Goal: Subscribe to service/newsletter

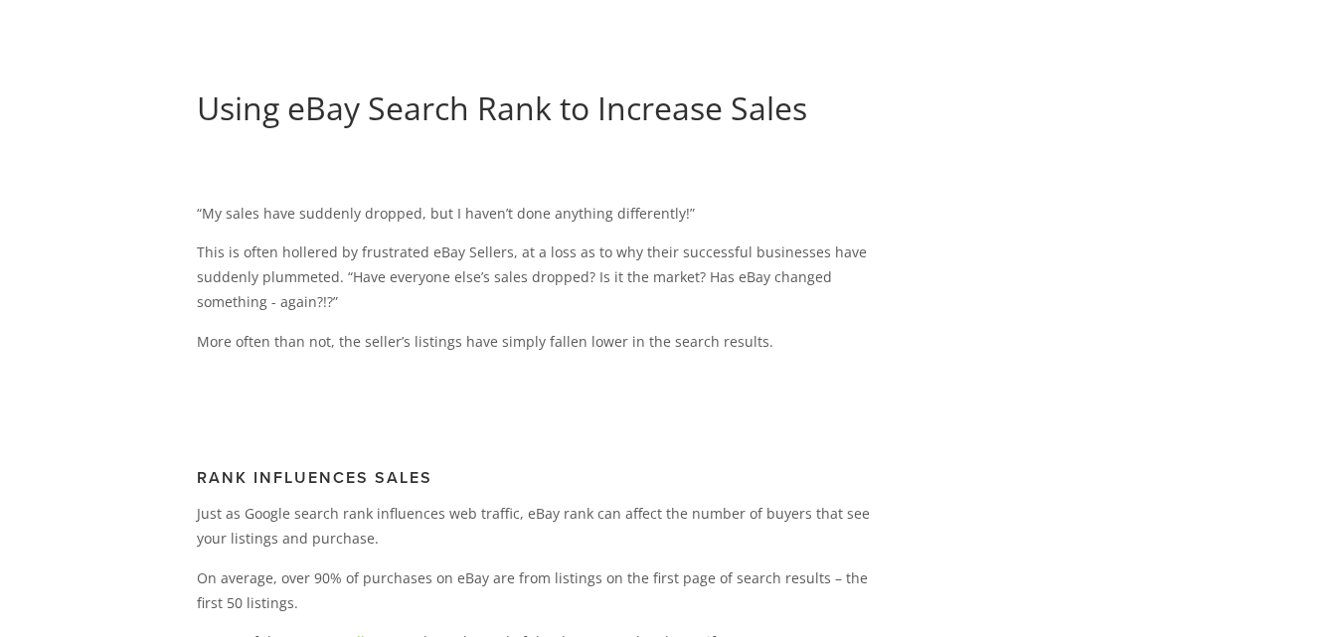
scroll to position [232, 0]
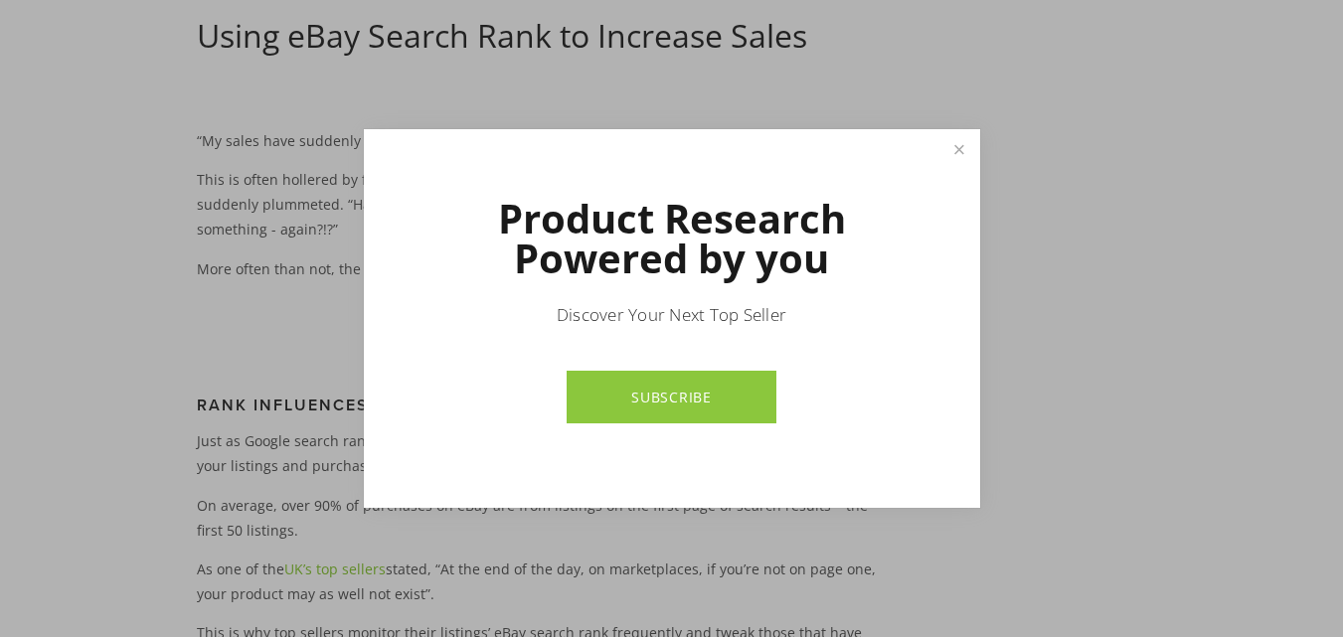
click at [652, 404] on link "SUBSCRIBE" at bounding box center [671, 397] width 210 height 53
click at [952, 147] on link "Close" at bounding box center [958, 149] width 35 height 35
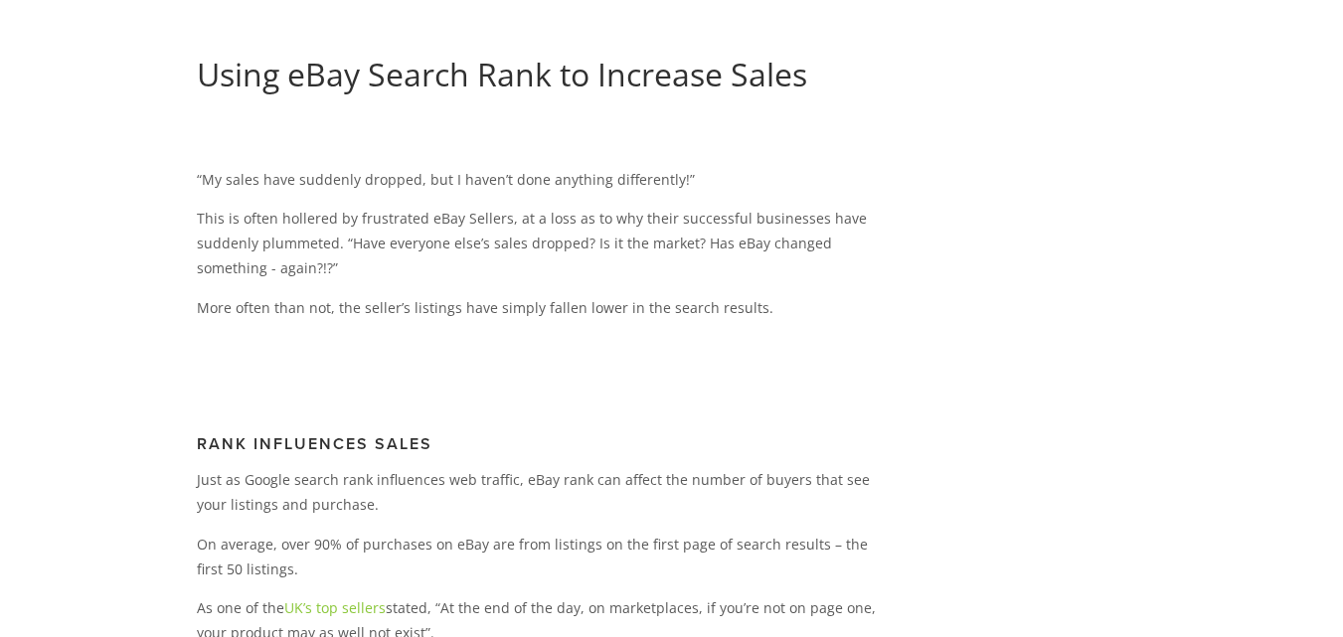
scroll to position [0, 0]
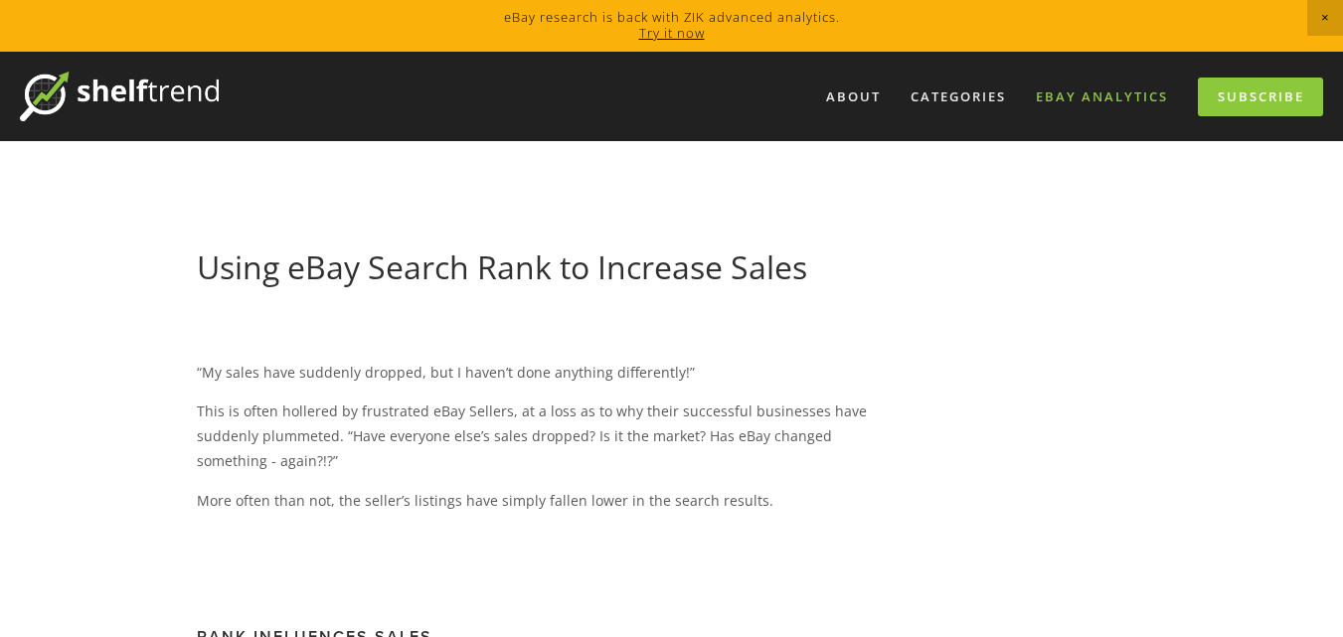
click at [1103, 104] on link "eBay Analytics" at bounding box center [1102, 96] width 158 height 33
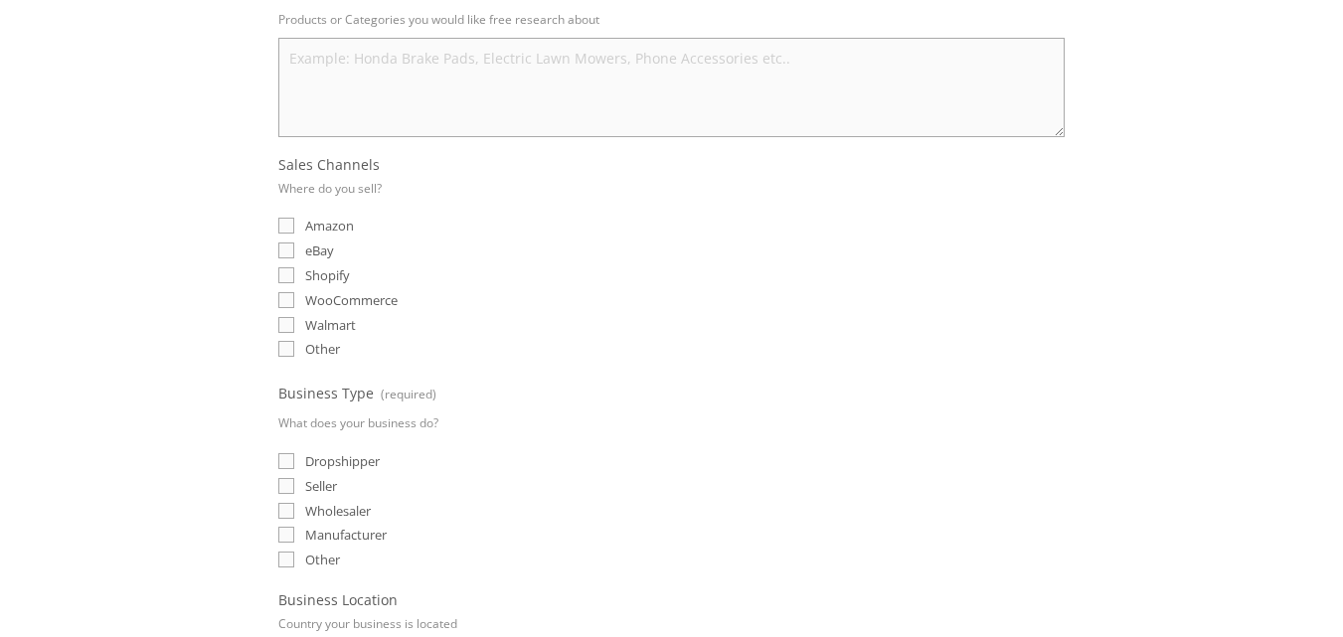
scroll to position [430, 0]
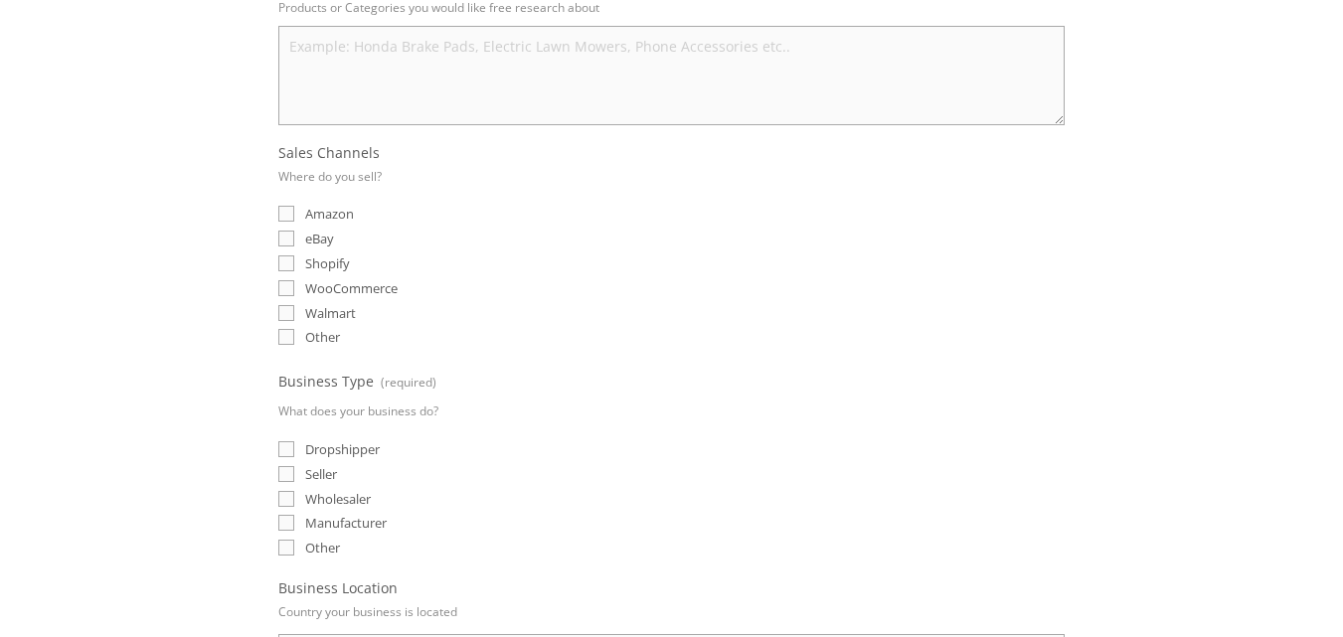
click at [278, 240] on input "eBay" at bounding box center [286, 239] width 16 height 16
checkbox input "true"
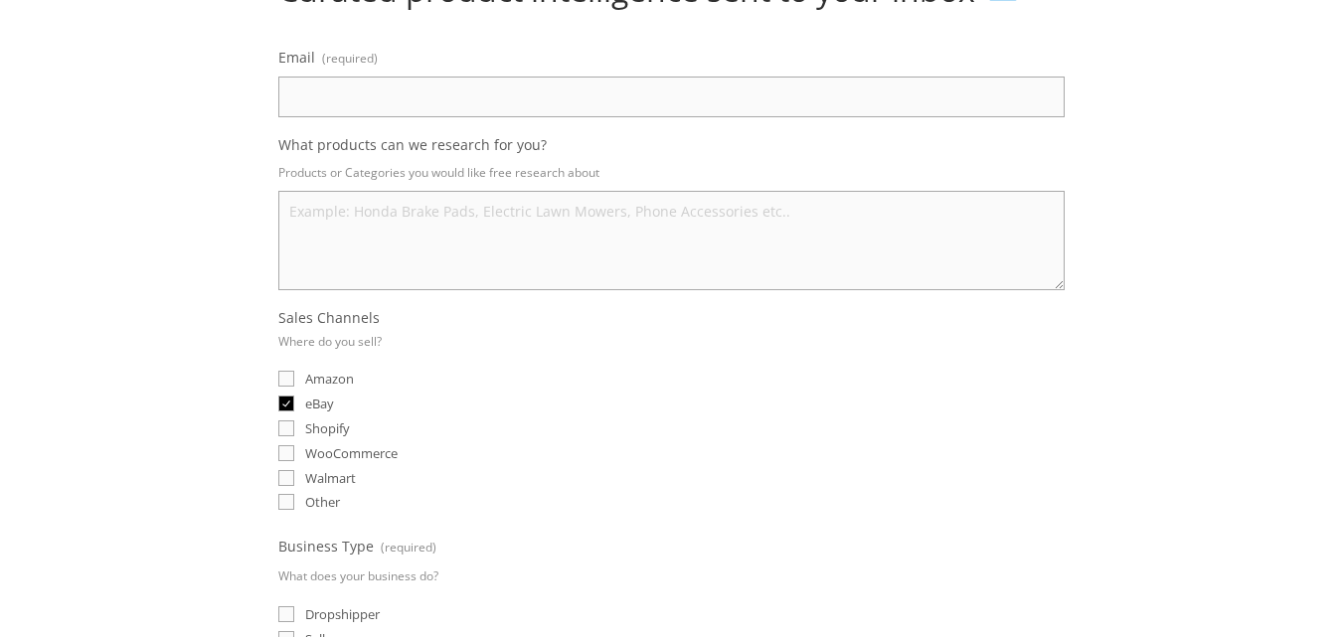
click at [498, 242] on textarea "What products can we research for you?" at bounding box center [671, 240] width 786 height 99
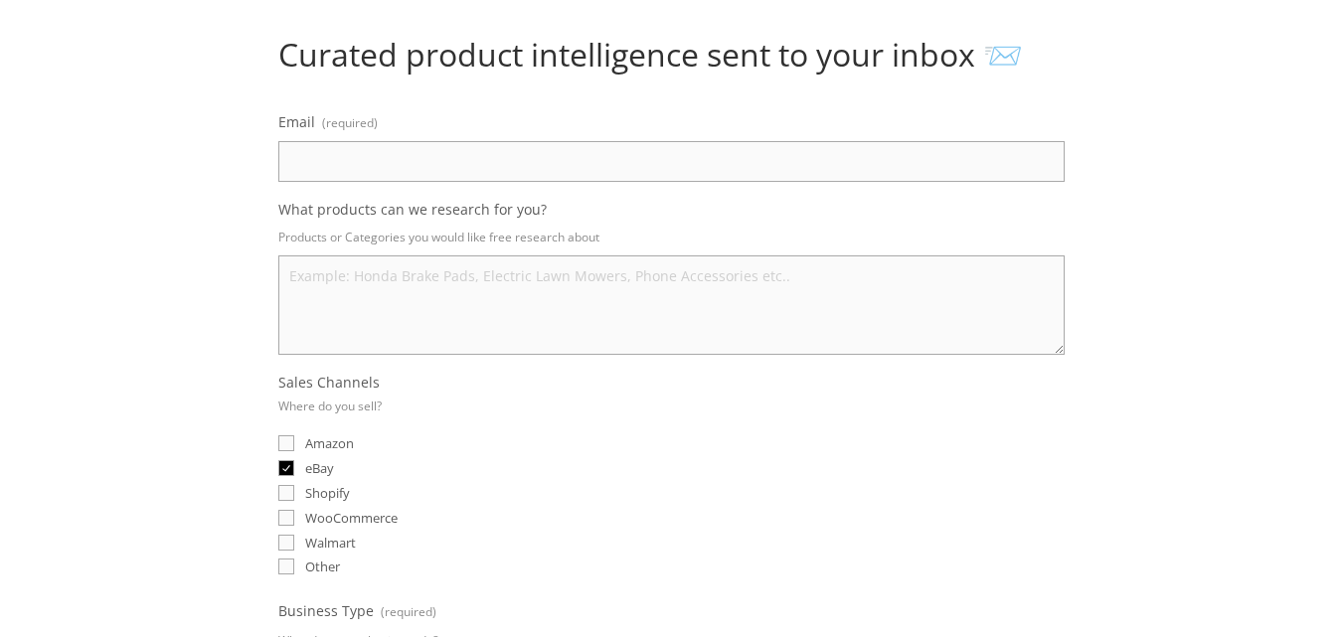
scroll to position [199, 0]
click at [448, 174] on input "Email (required)" at bounding box center [671, 163] width 786 height 41
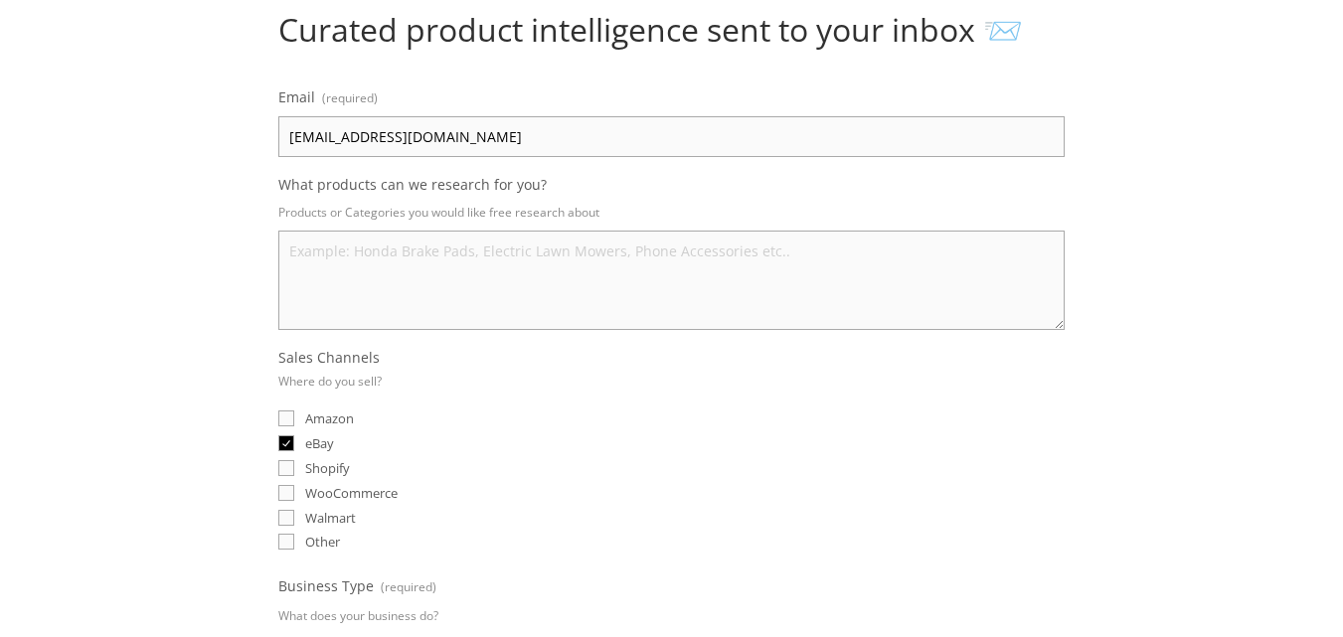
scroll to position [232, 0]
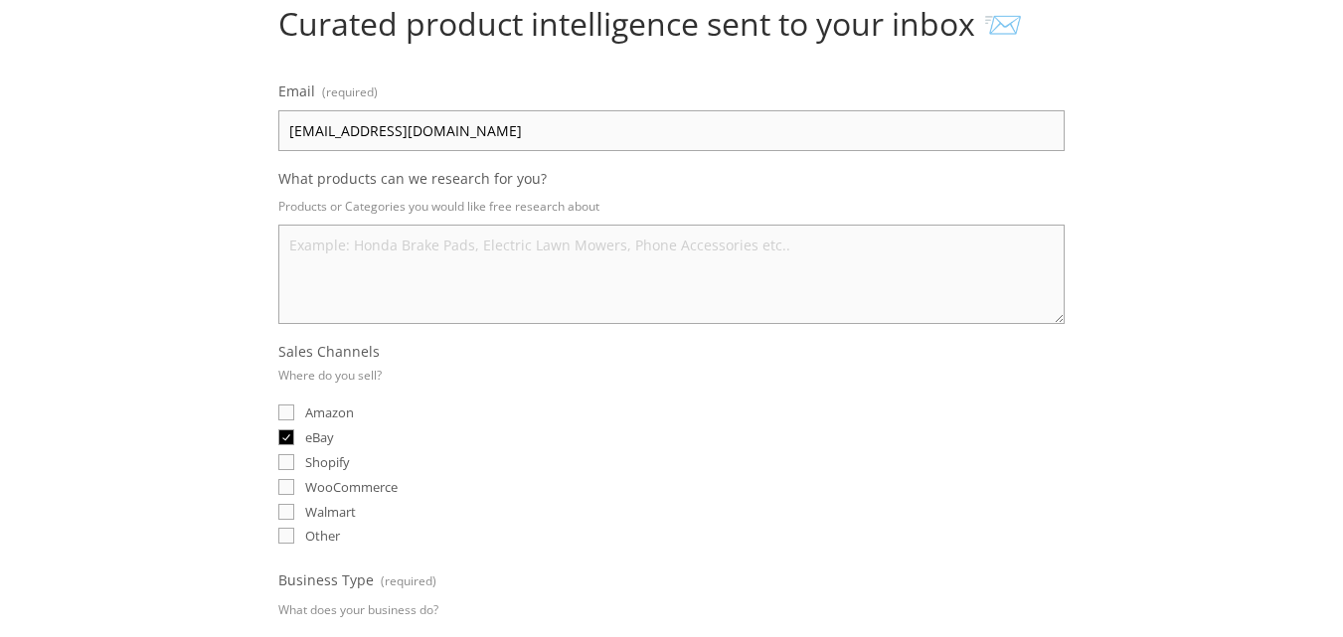
type input "Saim1300@gmail.com"
click at [450, 256] on textarea "What products can we research for you?" at bounding box center [671, 274] width 786 height 99
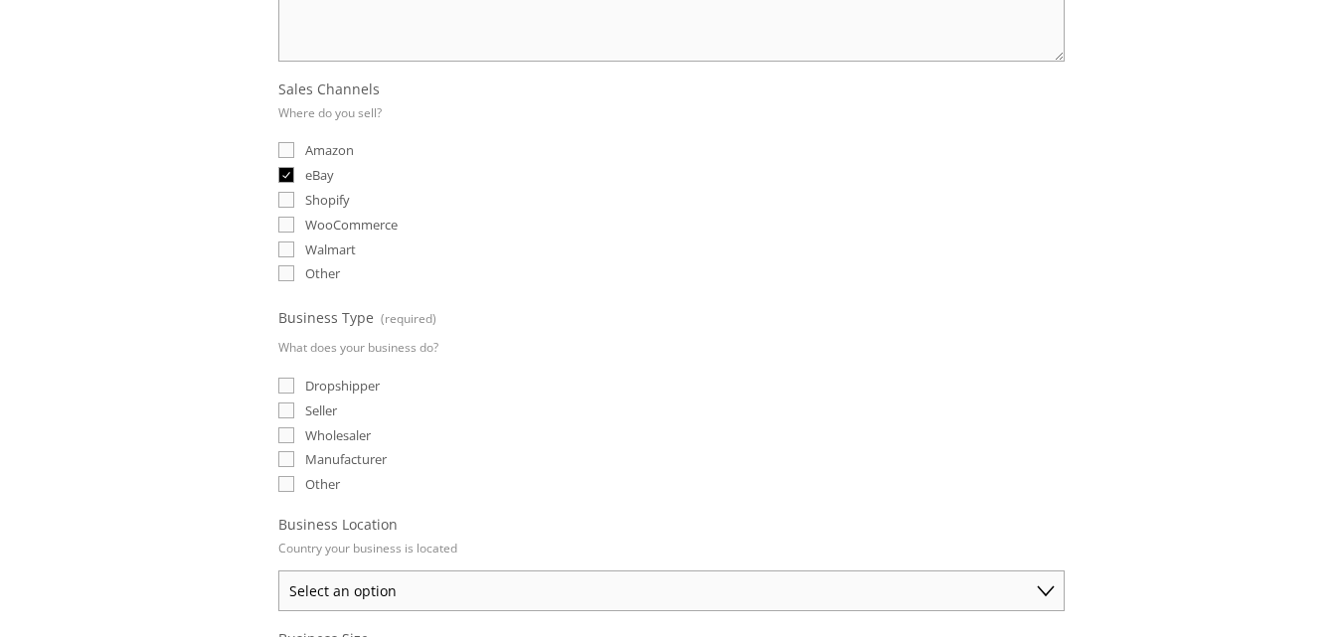
scroll to position [497, 0]
click at [292, 381] on input "Dropshipper" at bounding box center [286, 383] width 16 height 16
checkbox input "true"
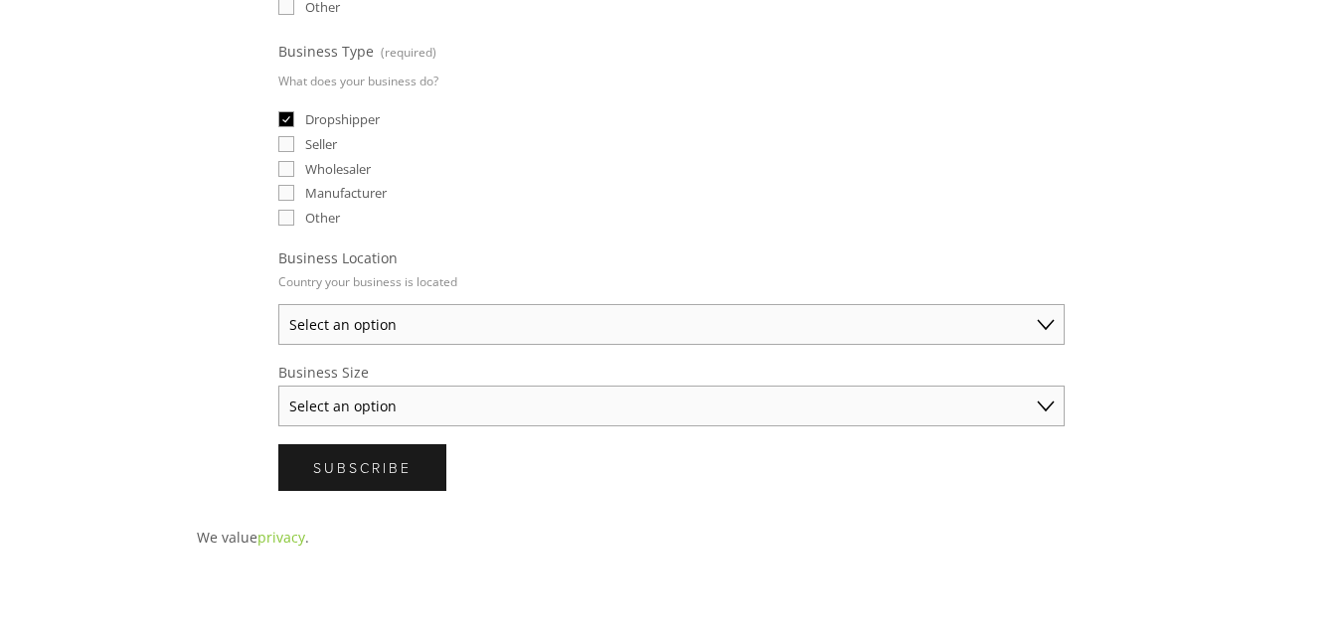
scroll to position [762, 0]
click at [1028, 320] on select "Select an option Australia United States United Kingdom China Japan Germany Can…" at bounding box center [671, 322] width 786 height 41
select select "United Kingdom"
click at [278, 302] on select "Select an option Australia United States United Kingdom China Japan Germany Can…" at bounding box center [671, 322] width 786 height 41
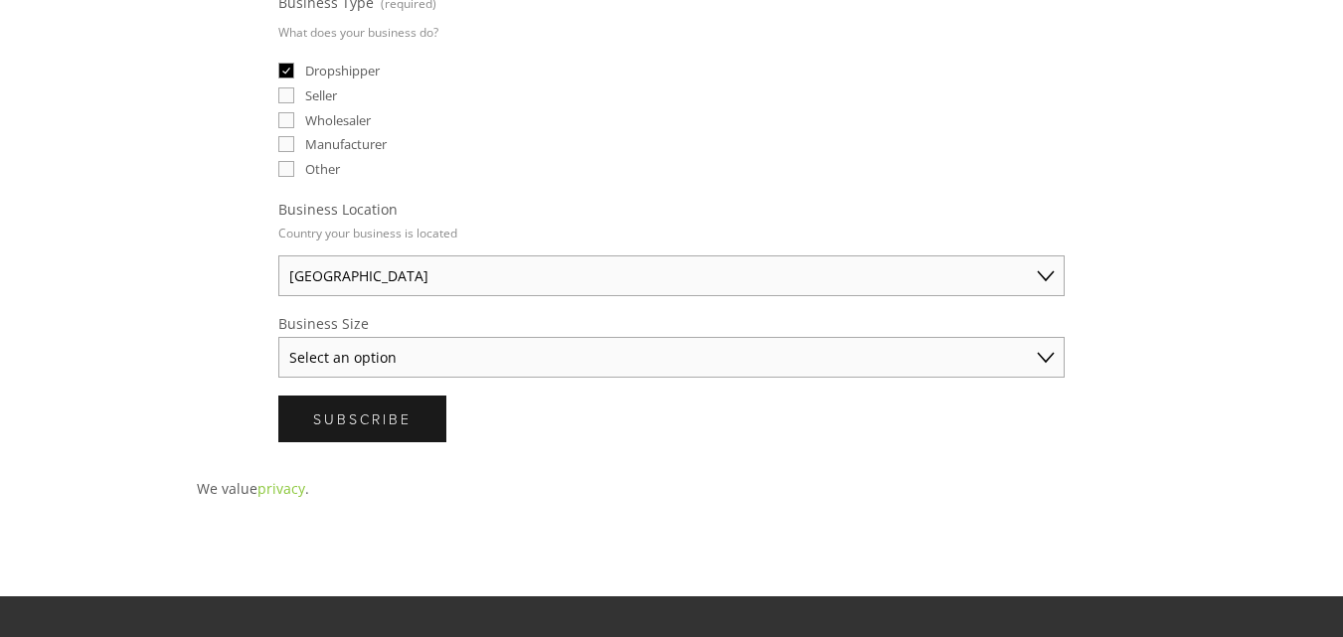
scroll to position [862, 0]
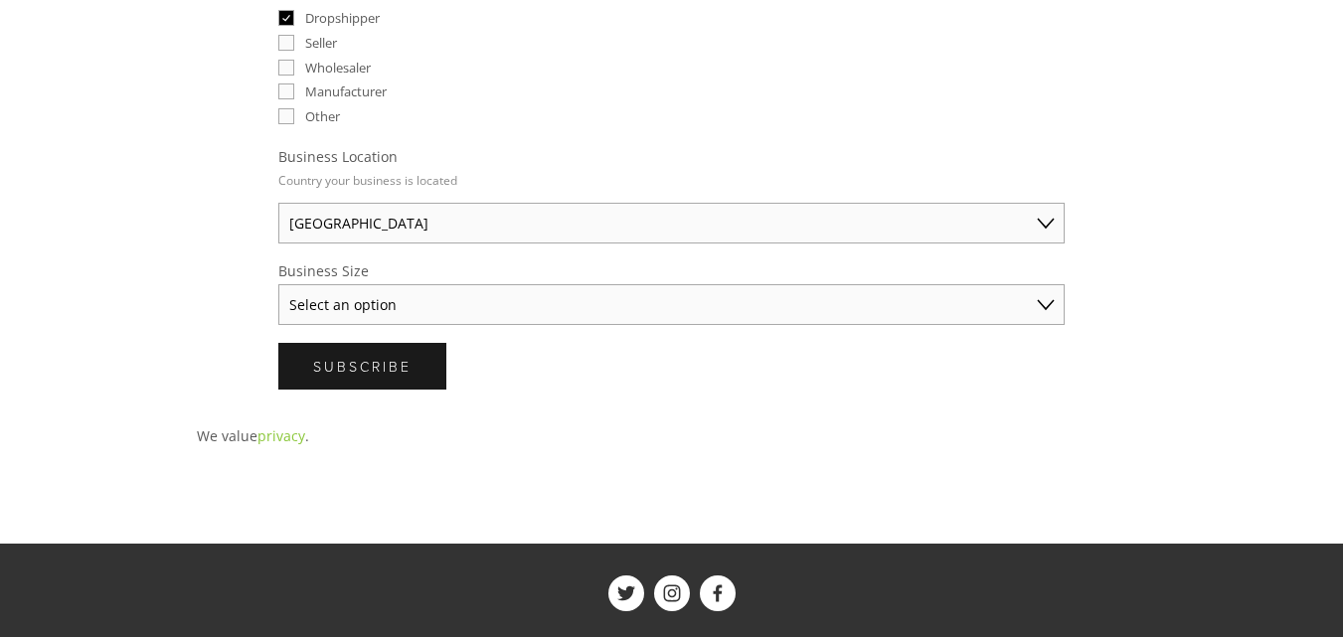
click at [1027, 301] on select "Select an option Solo Merchant (under $50K annual sales) Small Business ($50K -…" at bounding box center [671, 304] width 786 height 41
select select "Solo Merchant (under $50K annual sales)"
click at [278, 284] on select "Select an option Solo Merchant (under $50K annual sales) Small Business ($50K -…" at bounding box center [671, 304] width 786 height 41
click at [672, 375] on div "Subscribe Subscribe" at bounding box center [671, 366] width 786 height 47
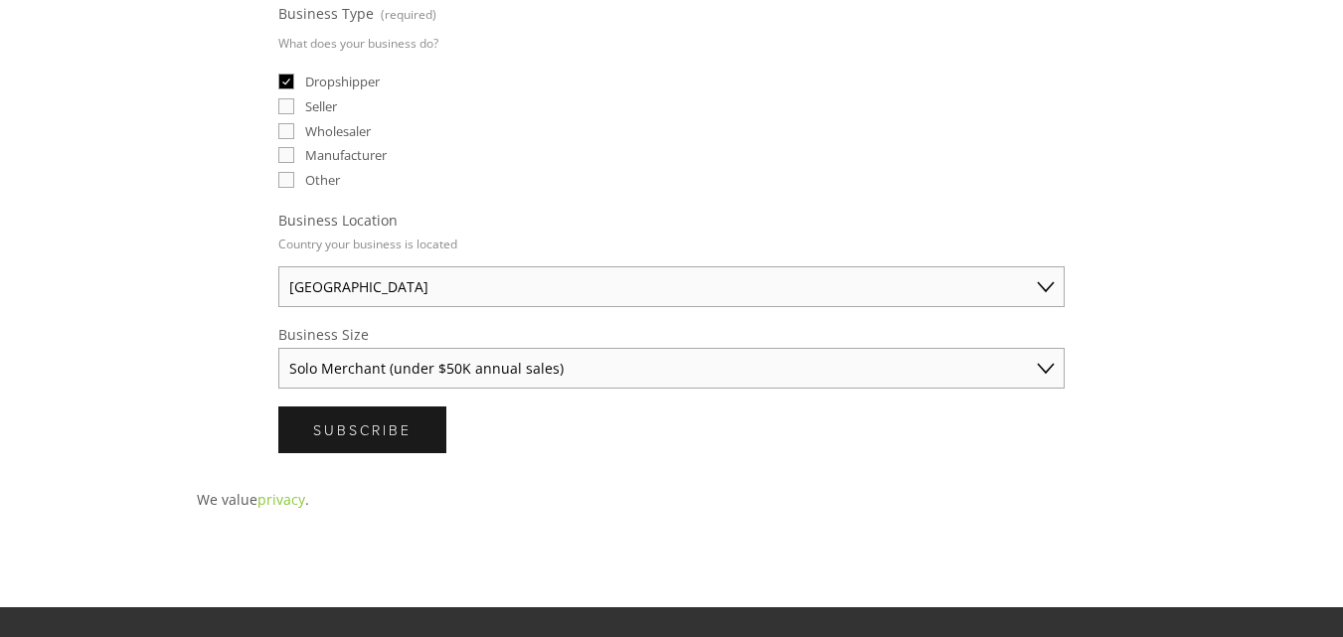
scroll to position [795, 0]
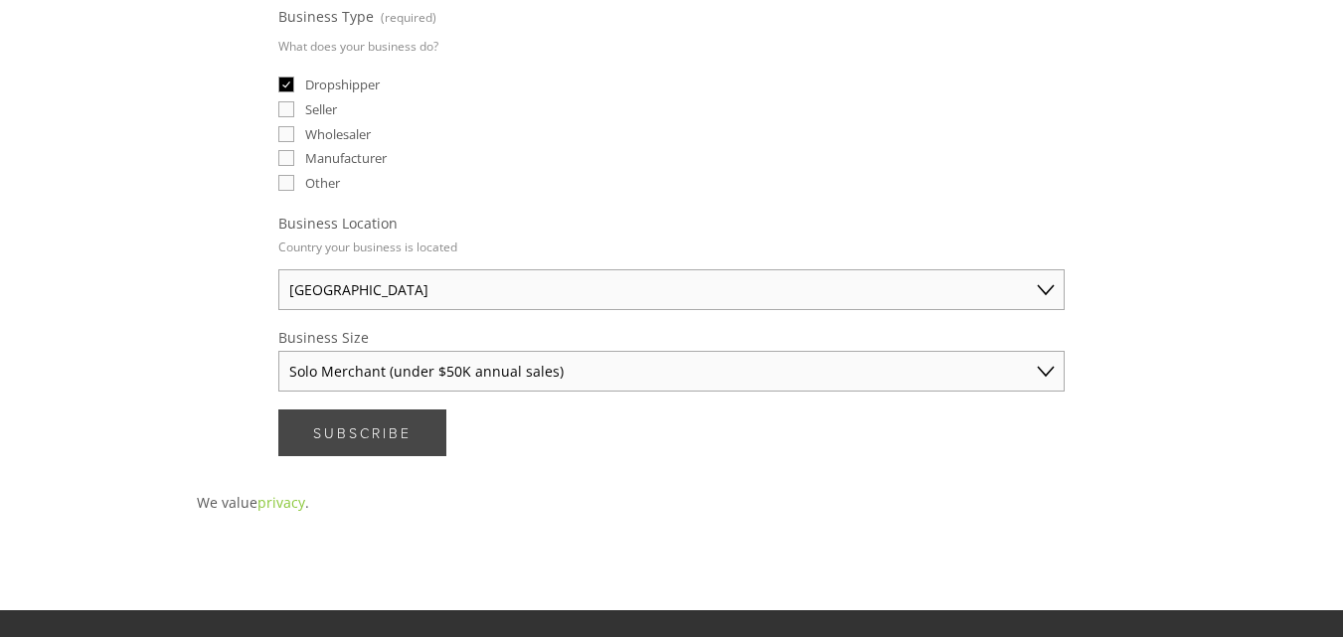
click at [345, 437] on span "Subscribe" at bounding box center [362, 432] width 98 height 19
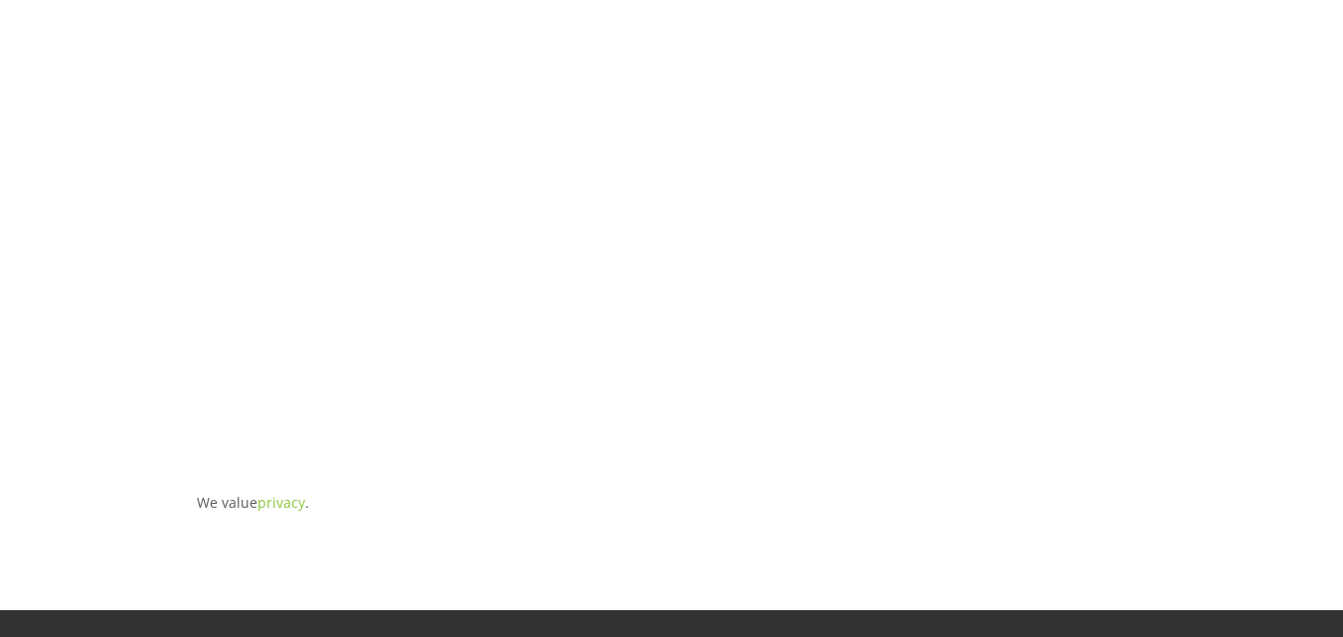
scroll to position [56, 0]
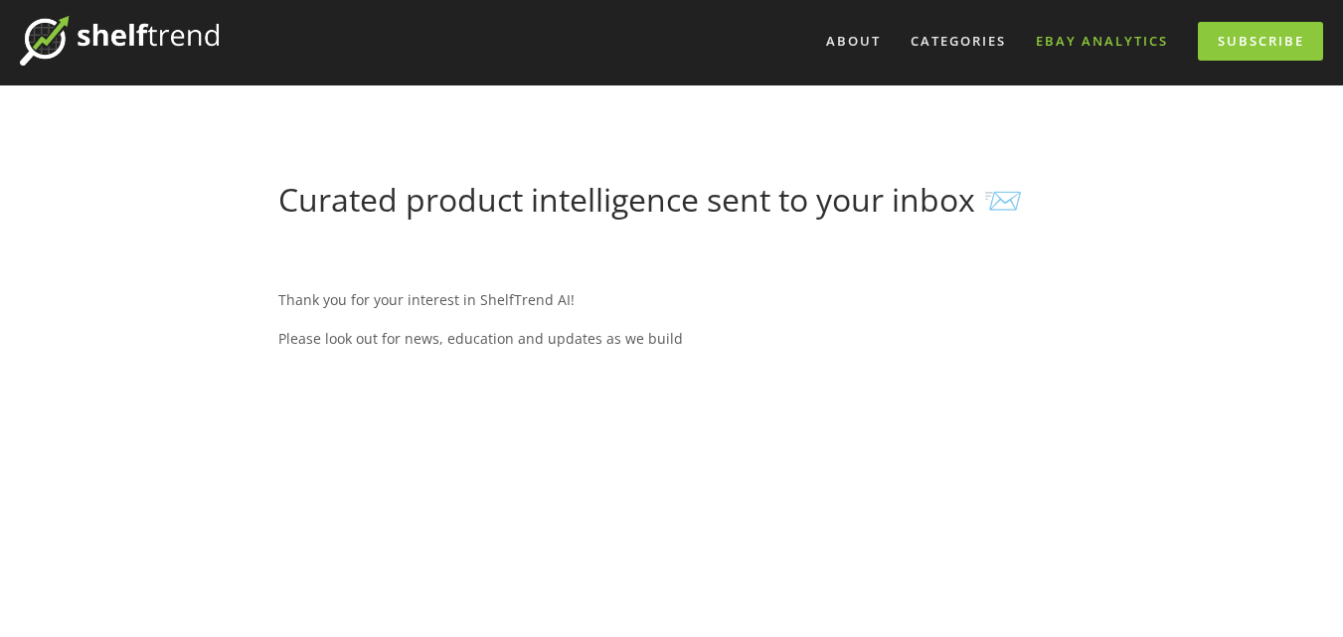
click at [1085, 36] on link "eBay Analytics" at bounding box center [1102, 41] width 158 height 33
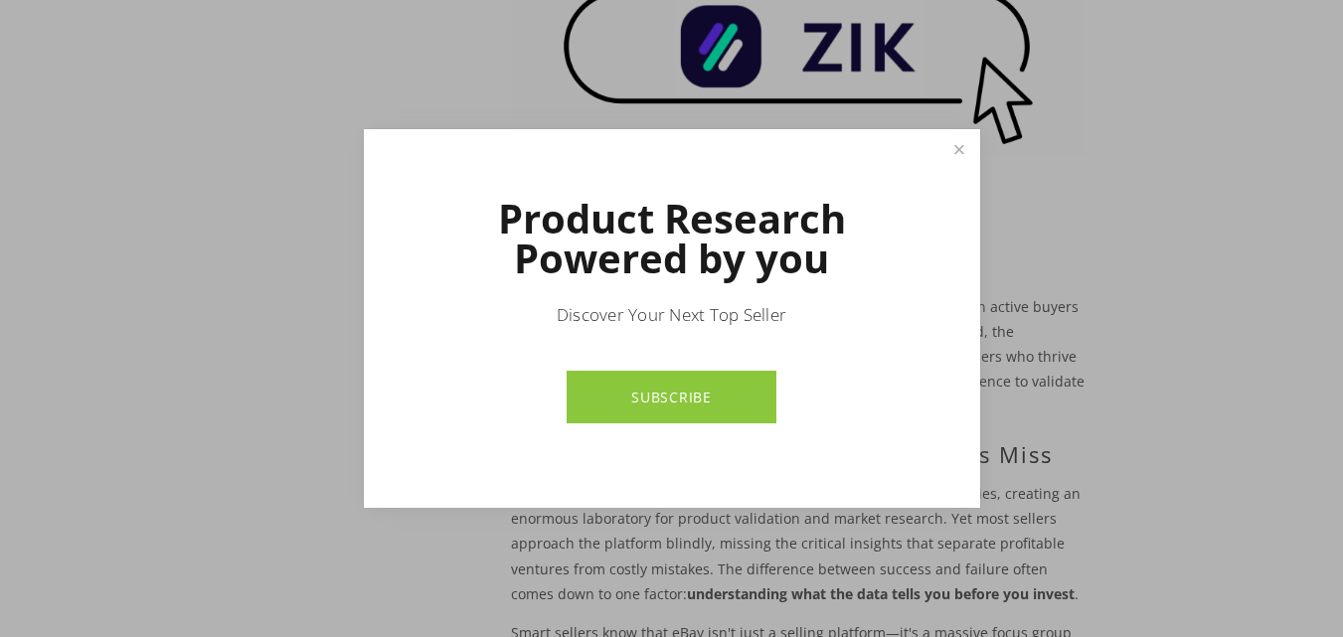
scroll to position [14, 0]
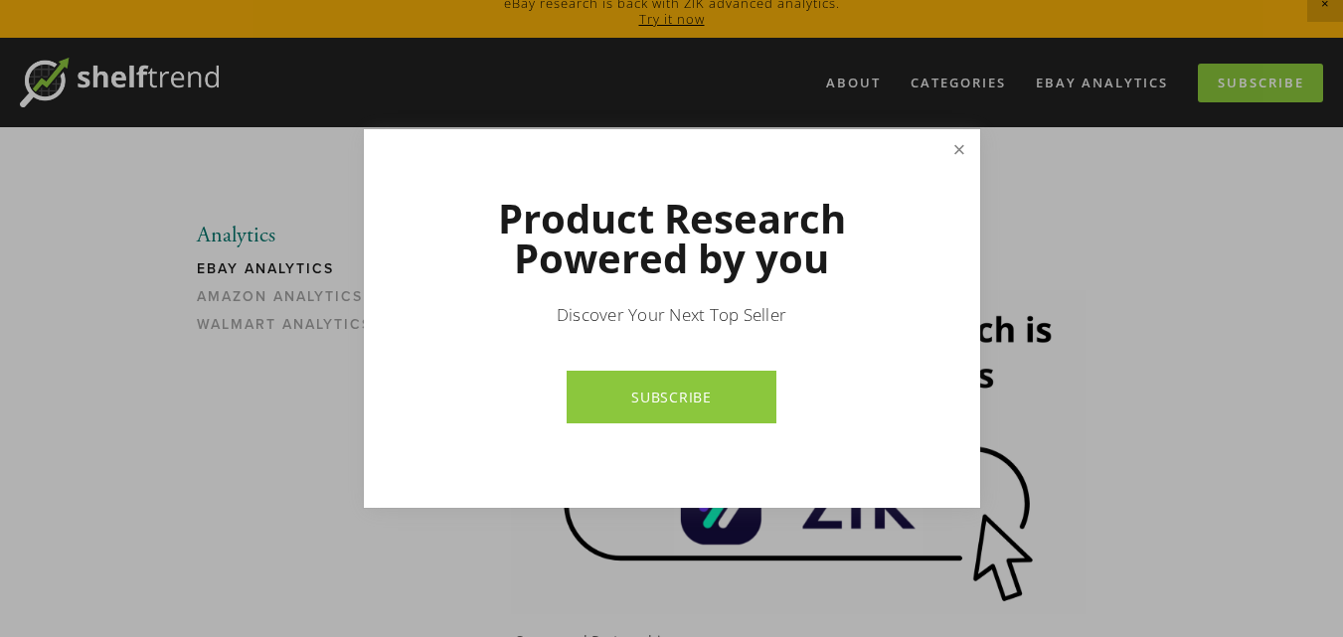
click at [953, 152] on link "Close" at bounding box center [958, 149] width 35 height 35
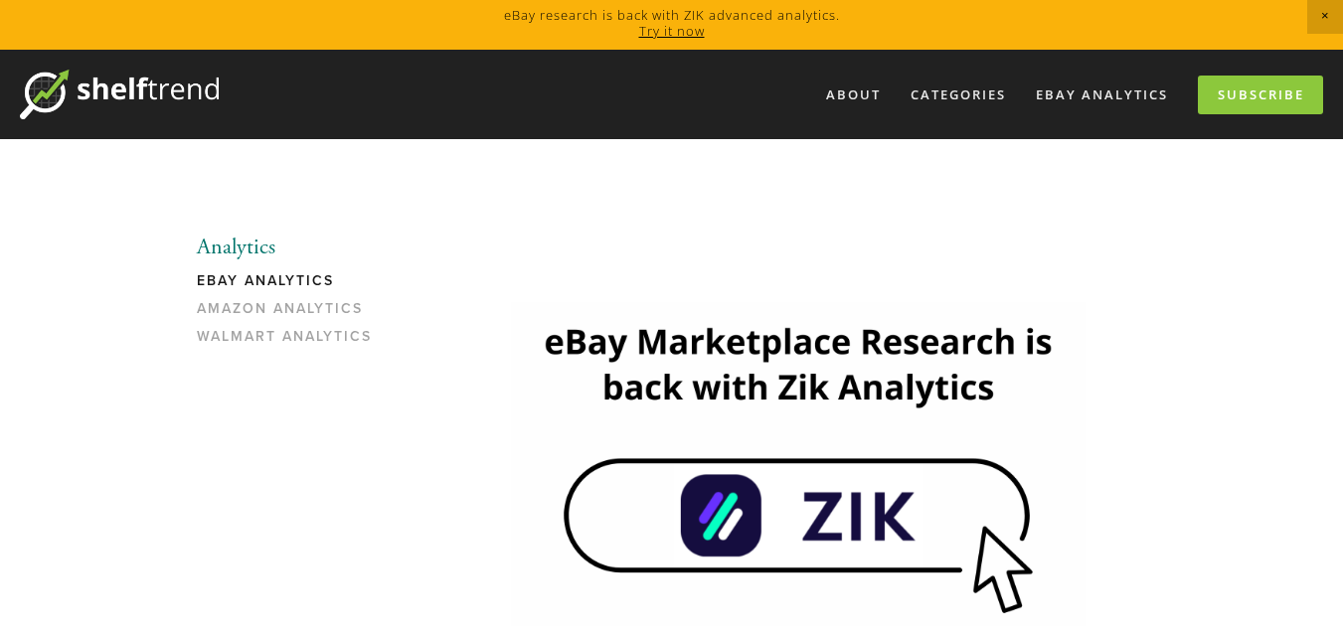
scroll to position [0, 0]
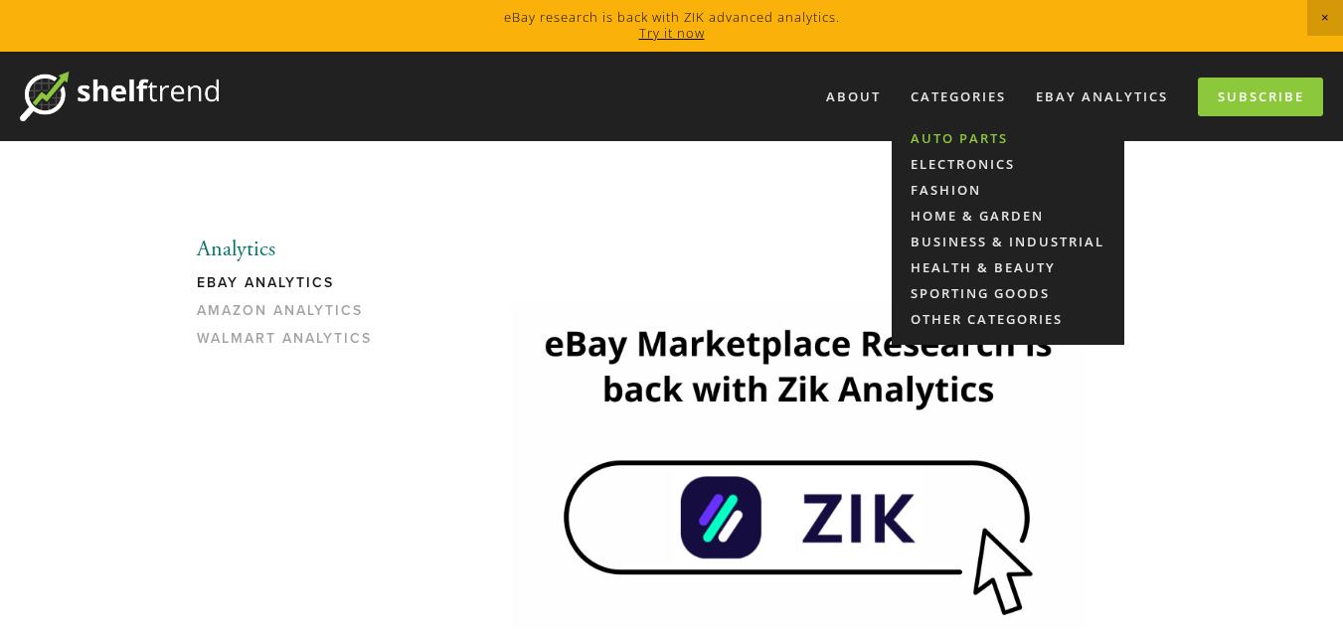
click at [944, 138] on link "Auto Parts" at bounding box center [1007, 138] width 233 height 26
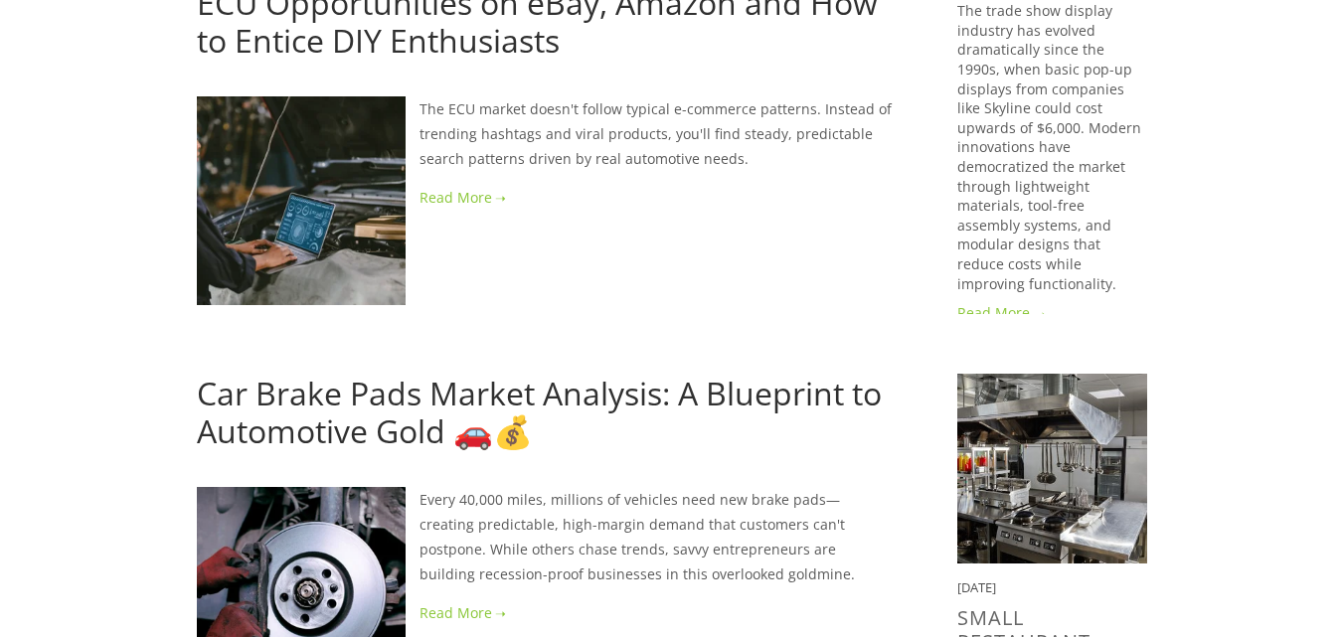
scroll to position [762, 0]
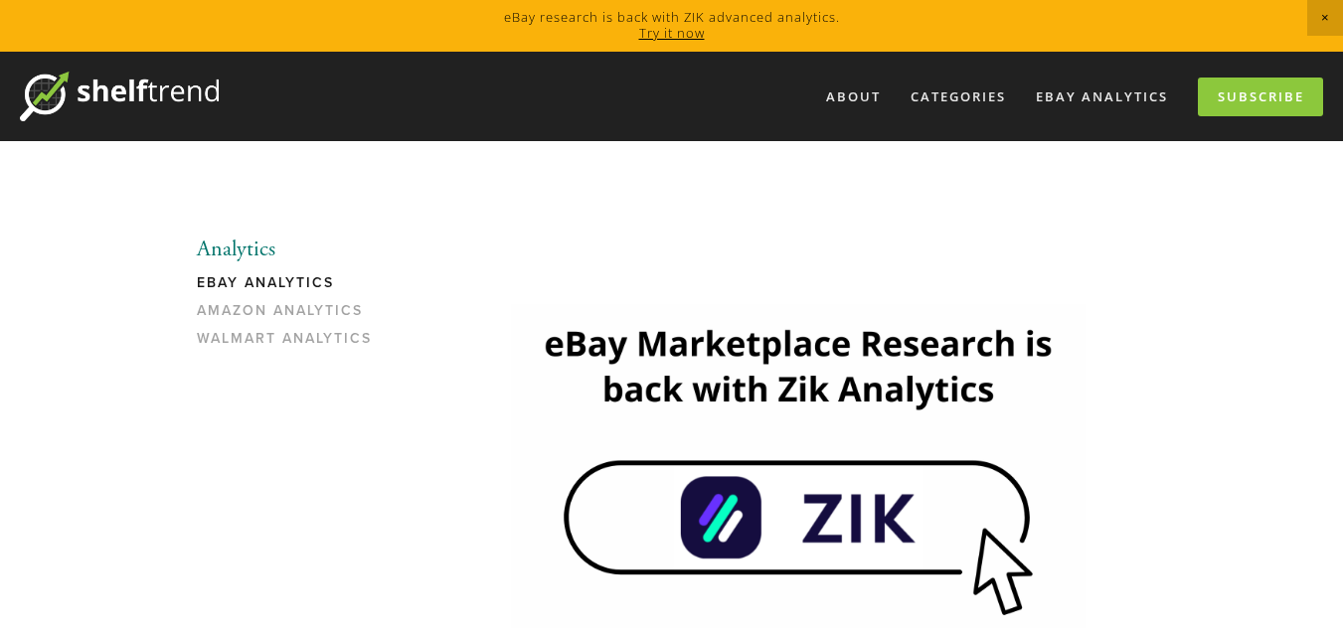
click at [233, 275] on link "eBay Analytics" at bounding box center [292, 288] width 190 height 28
click at [838, 97] on link "About" at bounding box center [853, 96] width 80 height 33
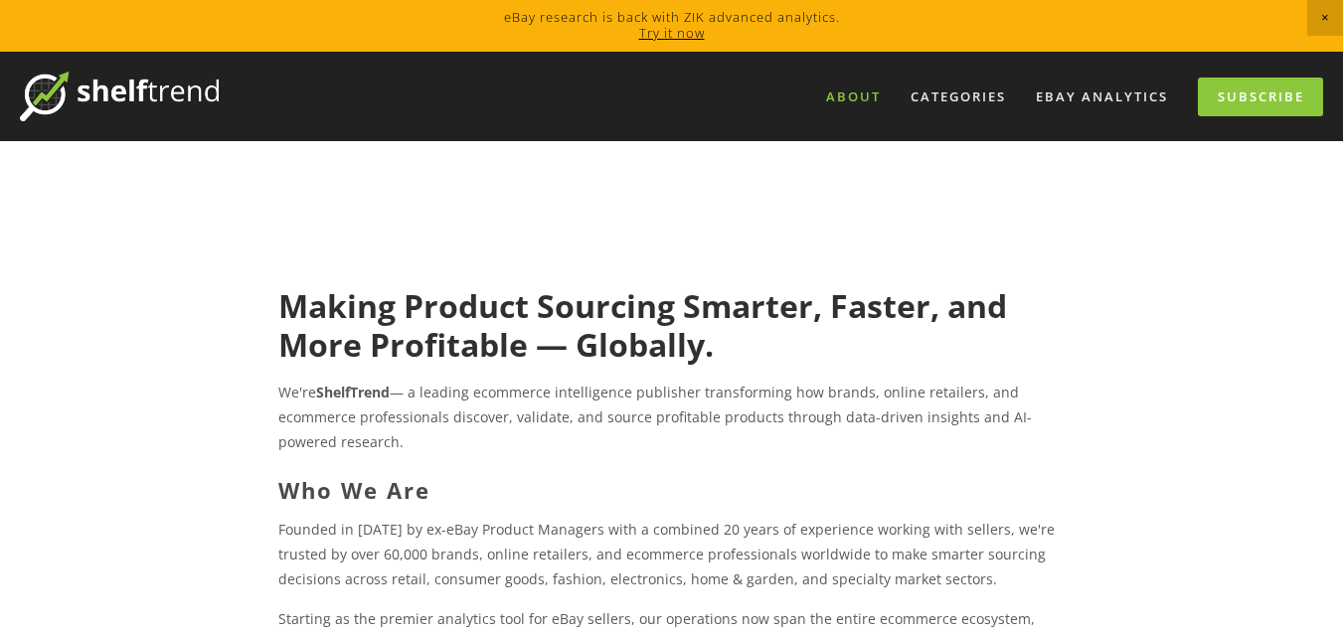
click at [657, 30] on link "Try it now" at bounding box center [672, 33] width 66 height 18
